Goal: Task Accomplishment & Management: Use online tool/utility

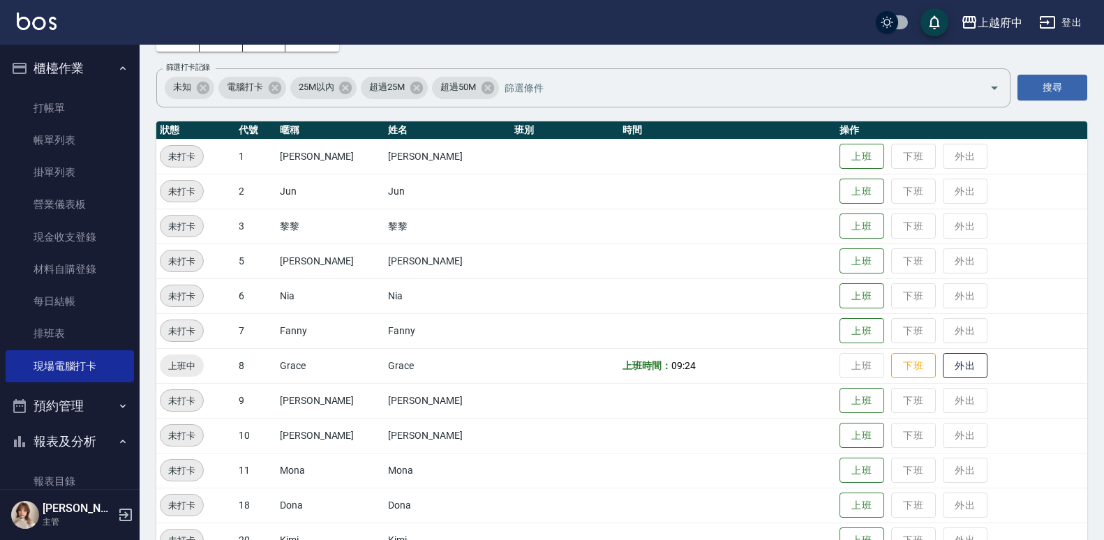
scroll to position [489, 0]
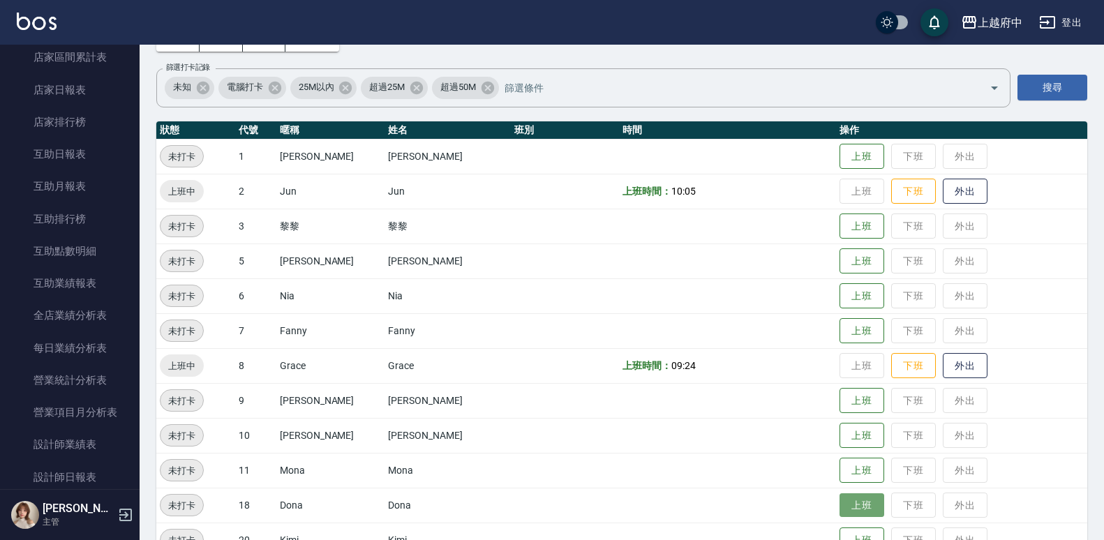
click at [848, 505] on button "上班" at bounding box center [862, 506] width 45 height 24
click at [457, 440] on td "[PERSON_NAME]" at bounding box center [448, 435] width 126 height 35
click at [455, 417] on td "[PERSON_NAME]" at bounding box center [448, 400] width 126 height 35
click at [400, 262] on td "[PERSON_NAME]" at bounding box center [448, 261] width 126 height 35
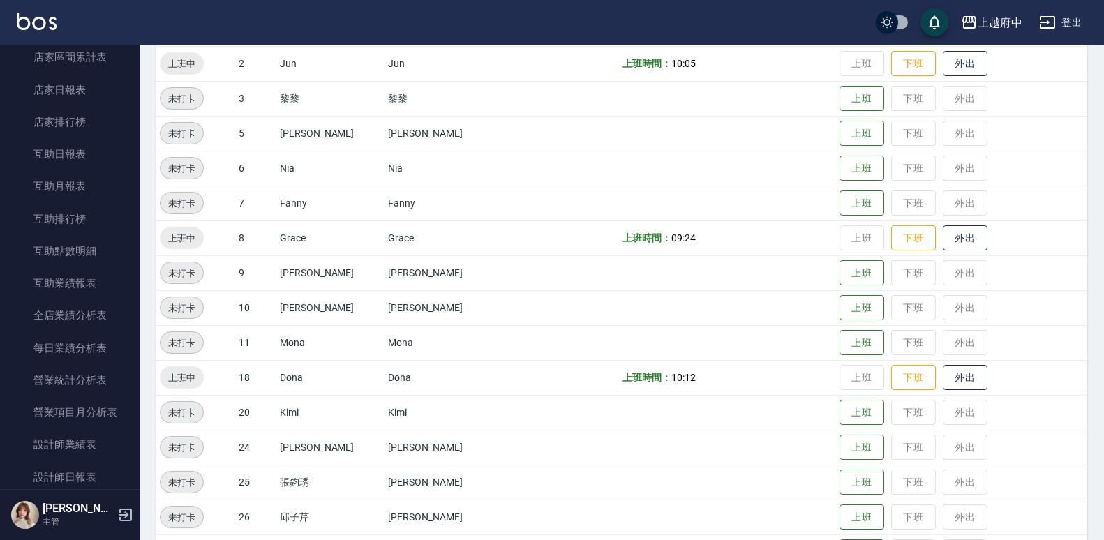
scroll to position [217, 0]
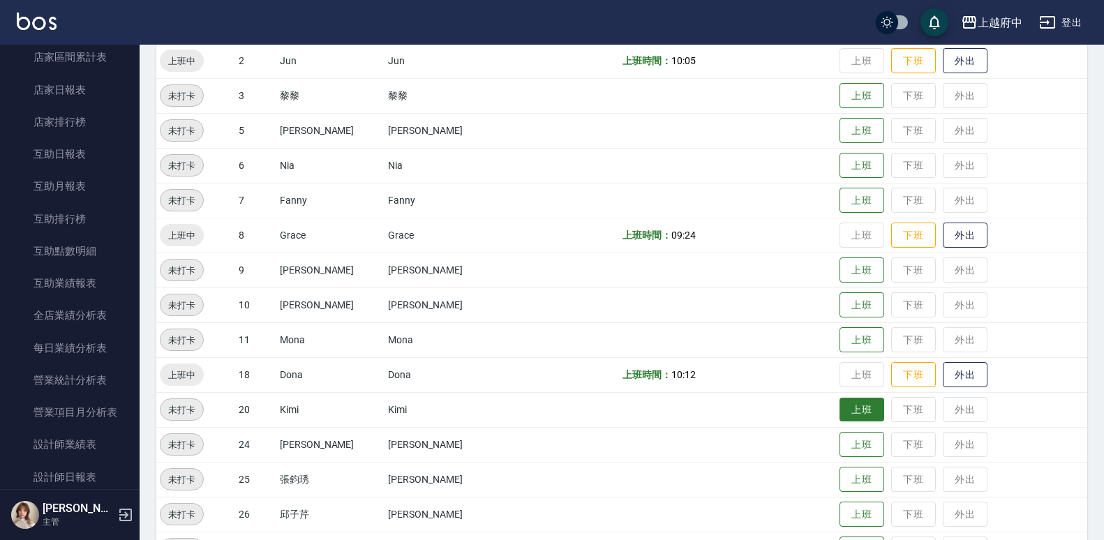
click at [846, 411] on button "上班" at bounding box center [862, 410] width 45 height 24
click at [841, 450] on button "上班" at bounding box center [862, 445] width 45 height 24
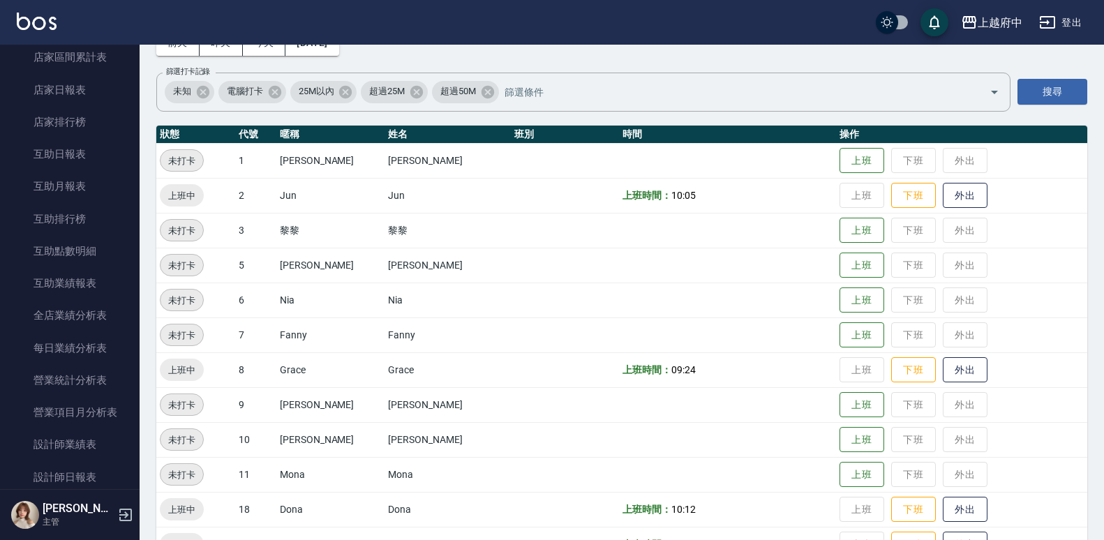
scroll to position [77, 0]
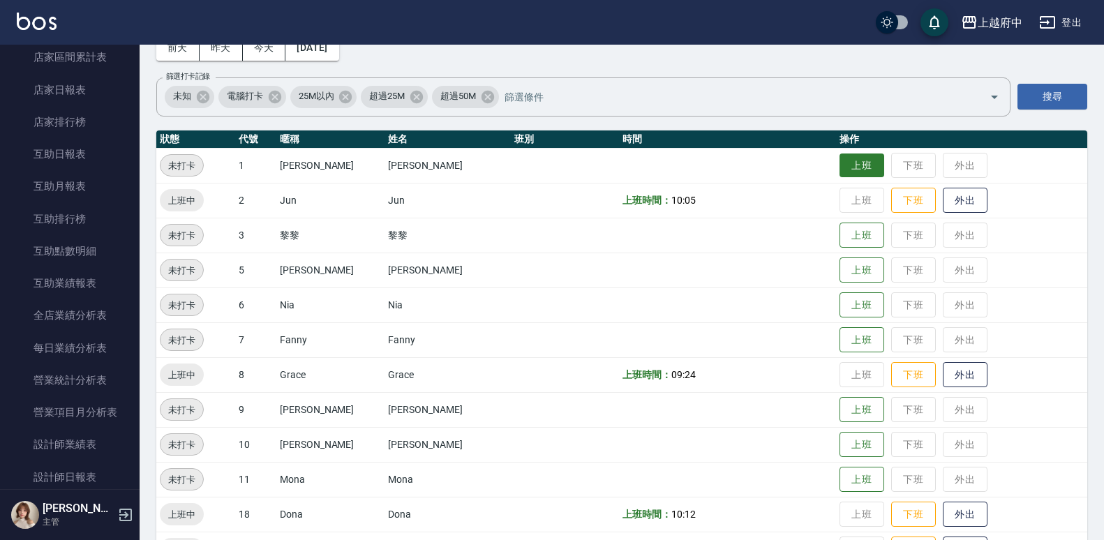
click at [849, 157] on button "上班" at bounding box center [862, 166] width 45 height 24
click at [857, 313] on button "上班" at bounding box center [862, 305] width 45 height 24
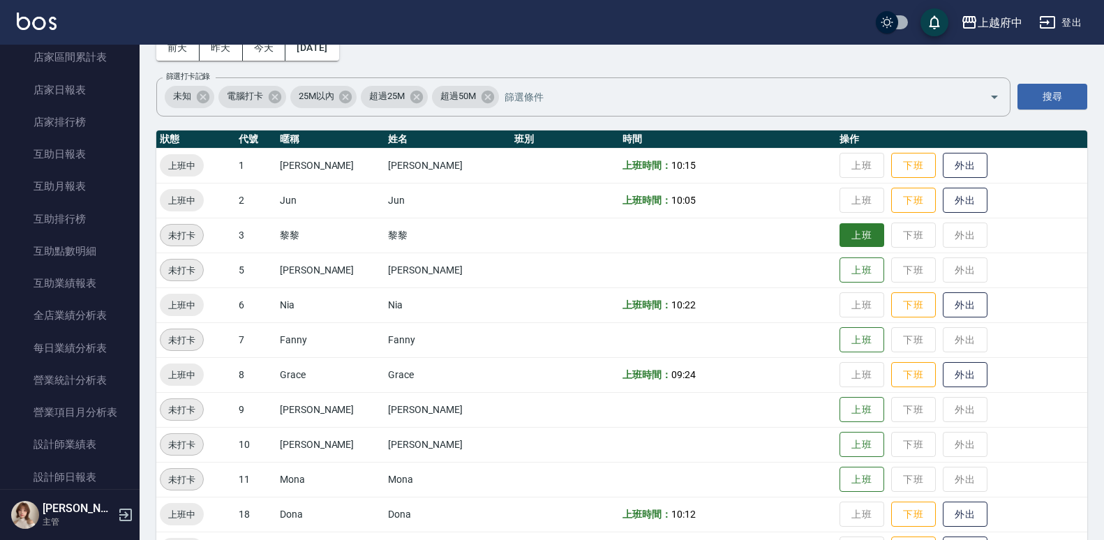
click at [855, 239] on button "上班" at bounding box center [862, 235] width 45 height 24
click at [843, 468] on button "上班" at bounding box center [862, 480] width 45 height 24
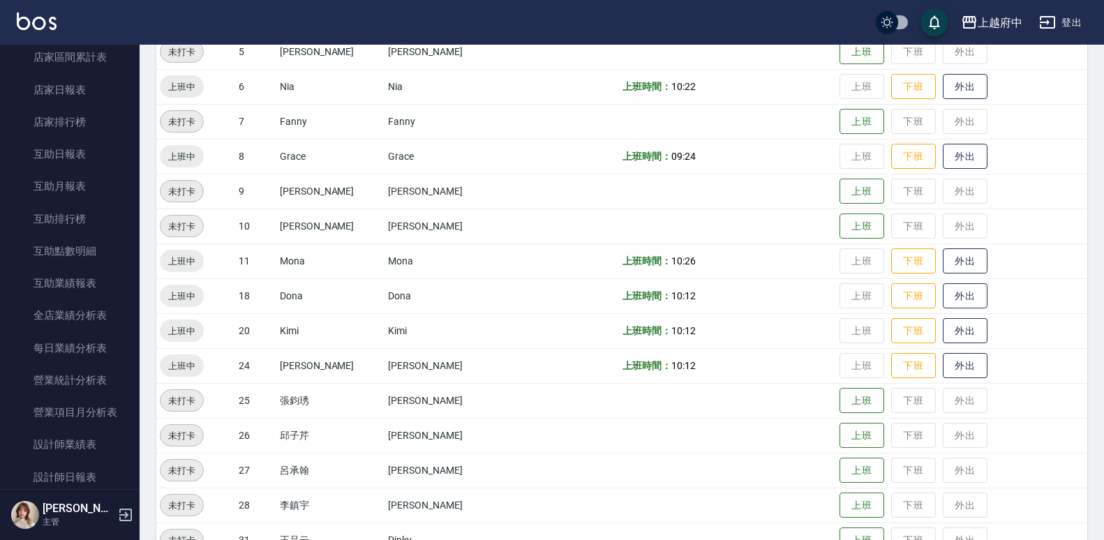
scroll to position [366, 0]
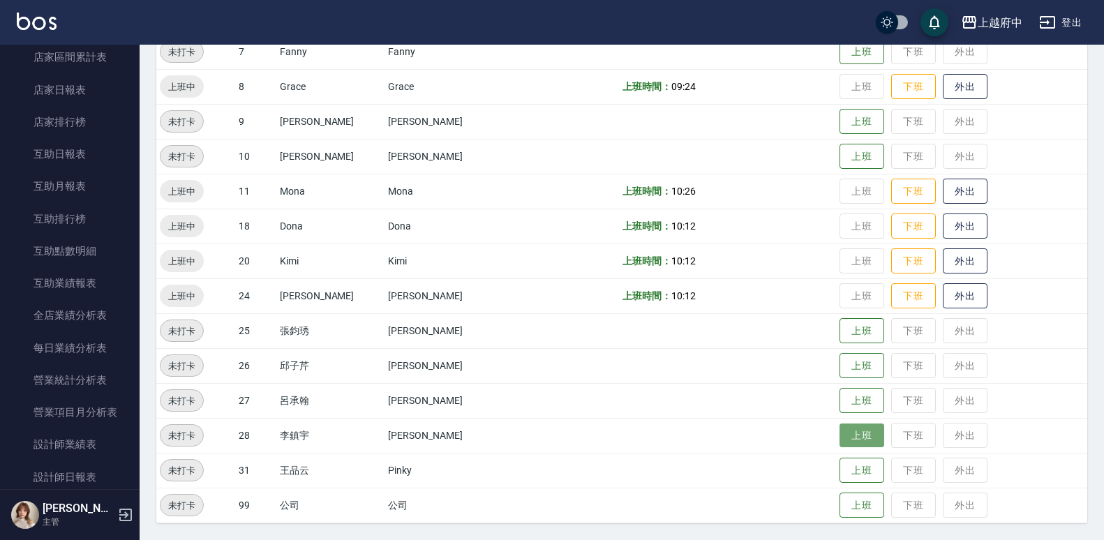
click at [840, 443] on button "上班" at bounding box center [862, 436] width 45 height 24
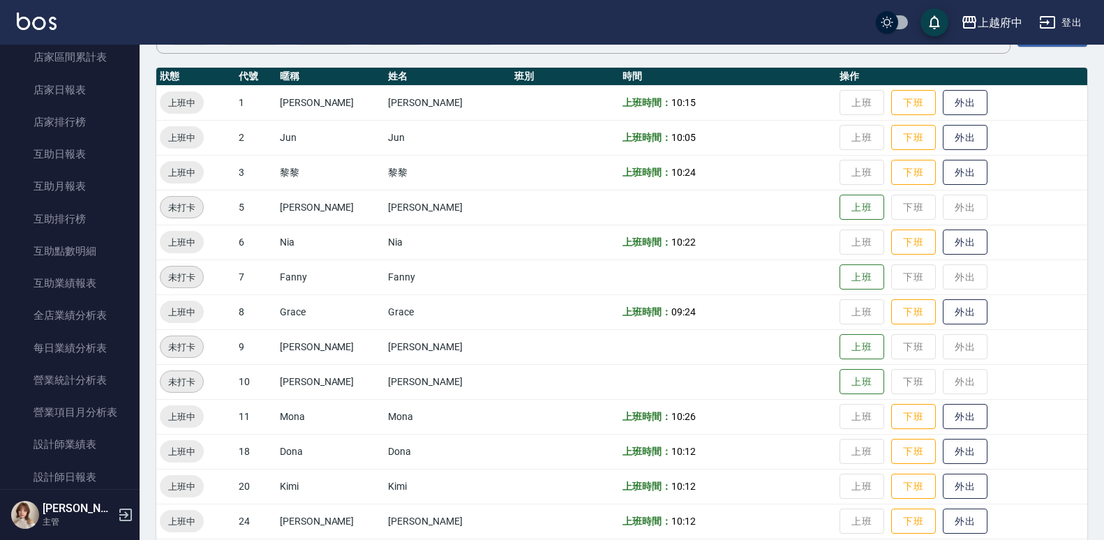
scroll to position [349, 0]
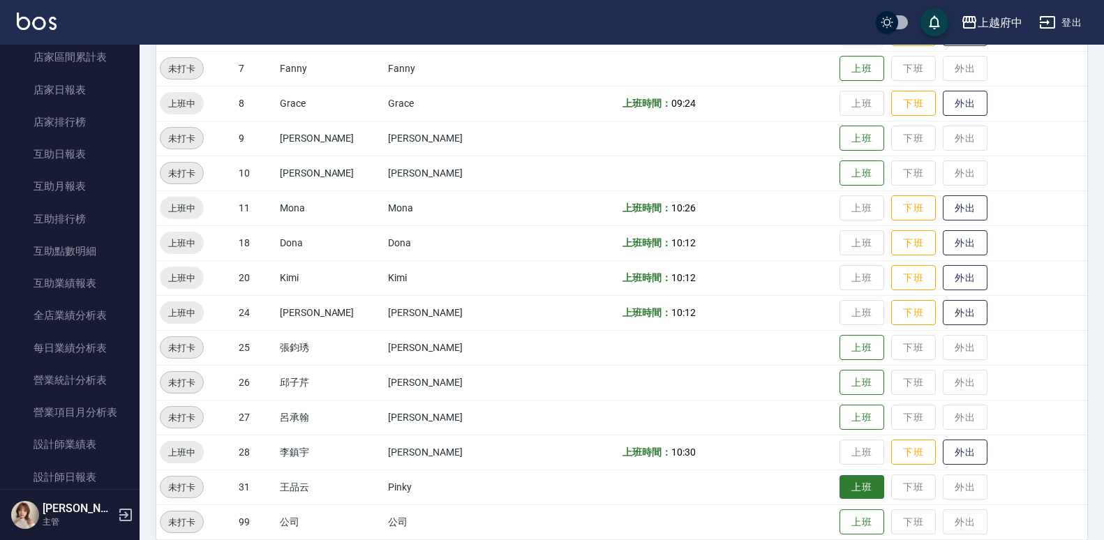
click at [855, 487] on button "上班" at bounding box center [862, 487] width 45 height 24
click at [840, 422] on button "上班" at bounding box center [862, 418] width 45 height 24
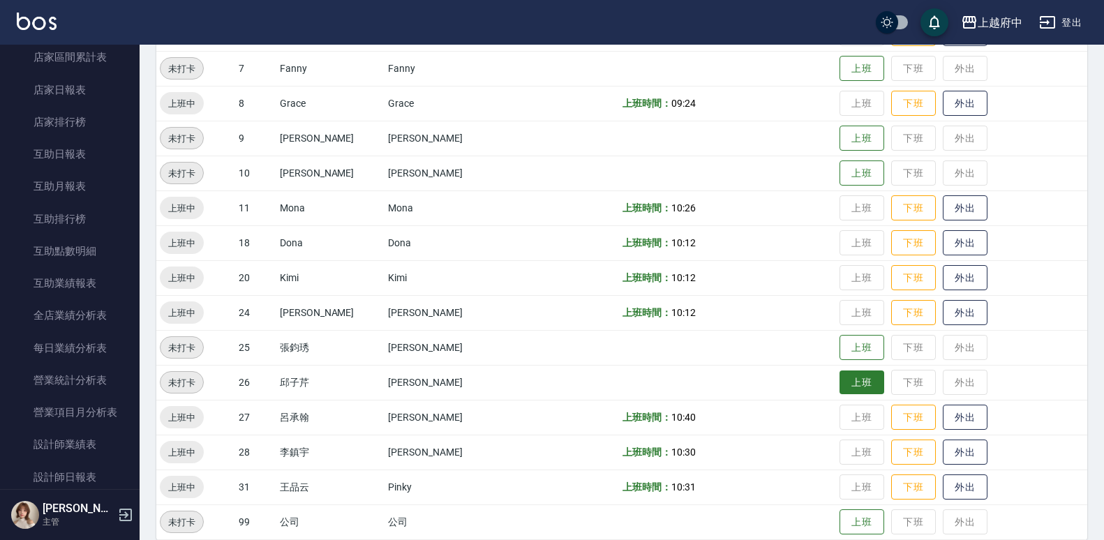
click at [840, 389] on button "上班" at bounding box center [862, 383] width 45 height 24
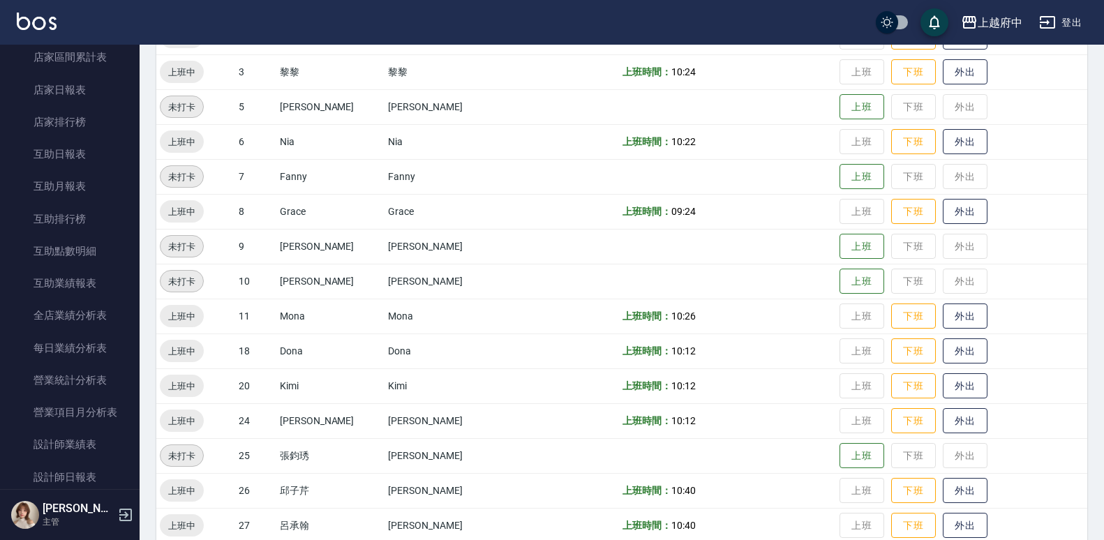
scroll to position [209, 0]
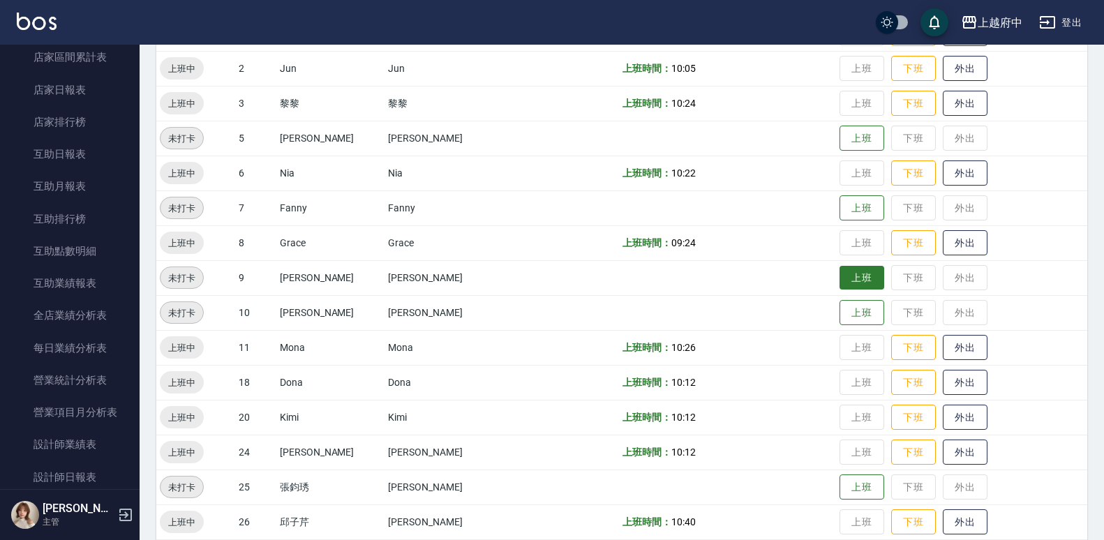
click at [847, 271] on button "上班" at bounding box center [862, 278] width 45 height 24
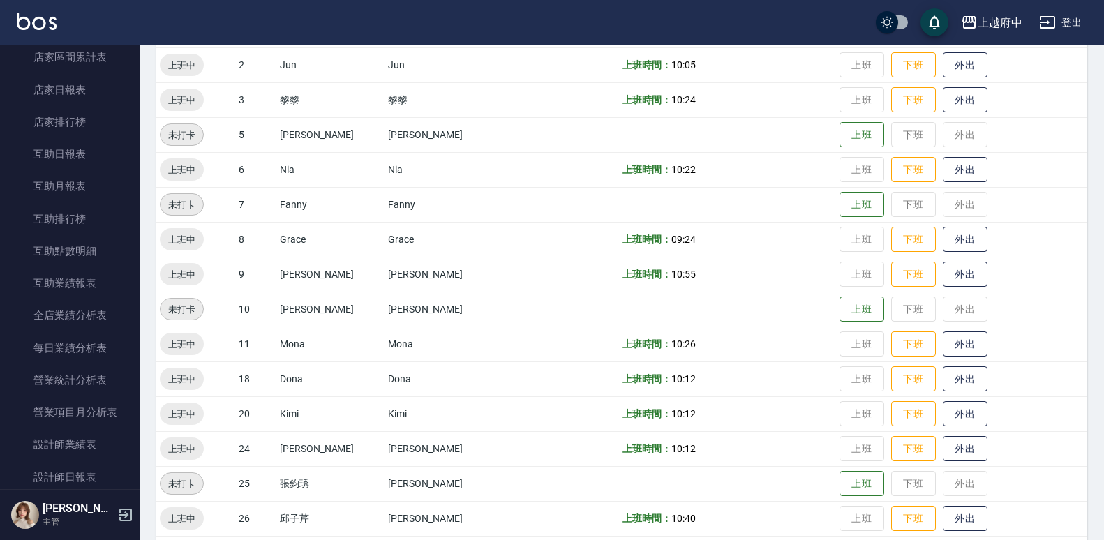
scroll to position [279, 0]
